Goal: Obtain resource: Obtain resource

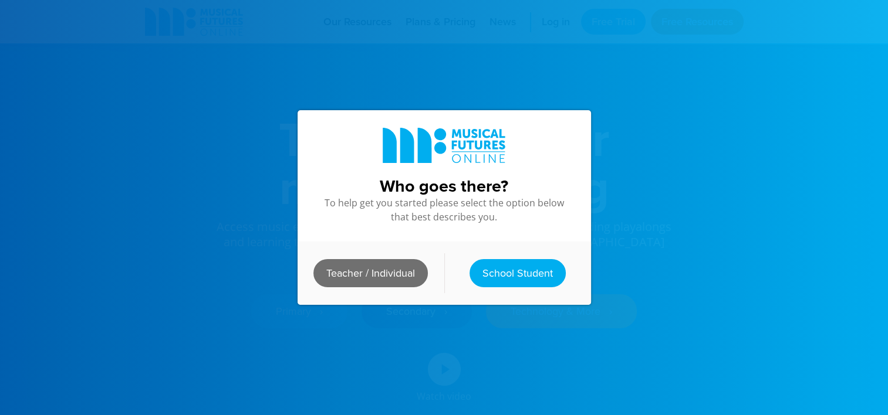
click at [389, 276] on link "Teacher / Individual" at bounding box center [370, 273] width 114 height 28
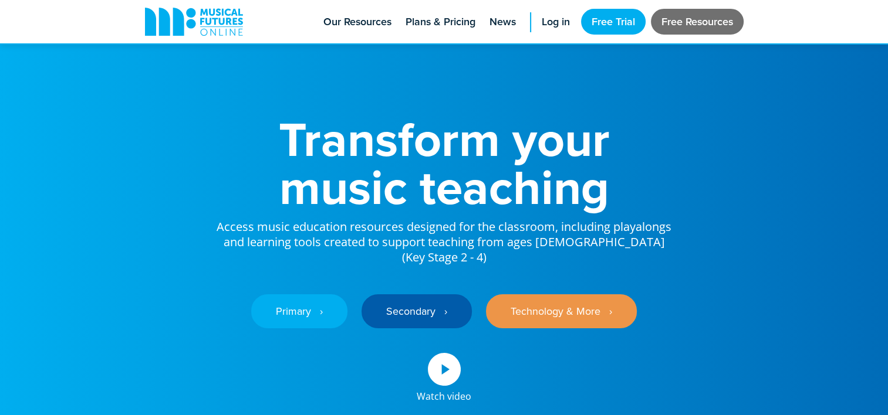
click at [693, 18] on link "Free Resources" at bounding box center [697, 22] width 93 height 26
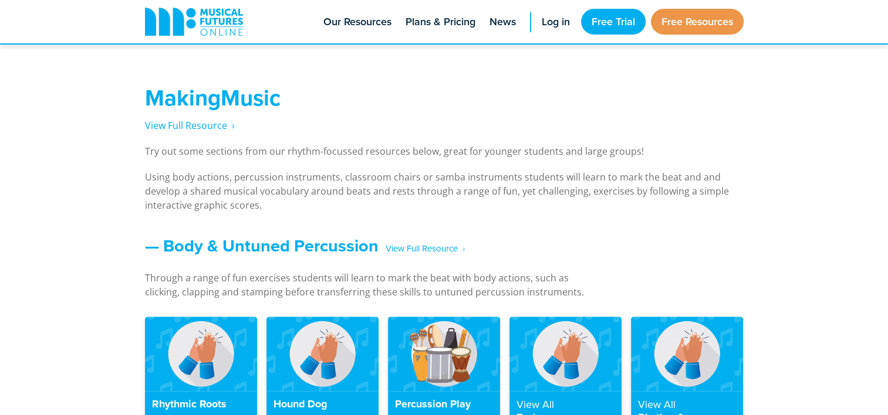
scroll to position [949, 0]
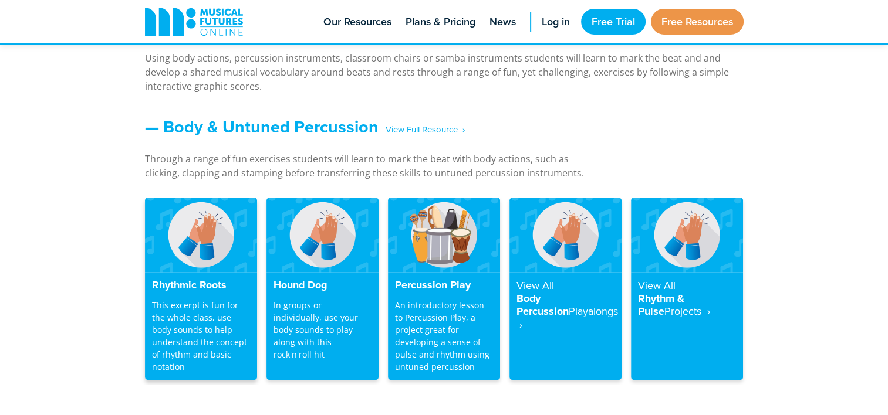
click at [203, 267] on img at bounding box center [201, 235] width 112 height 74
